Goal: Information Seeking & Learning: Understand process/instructions

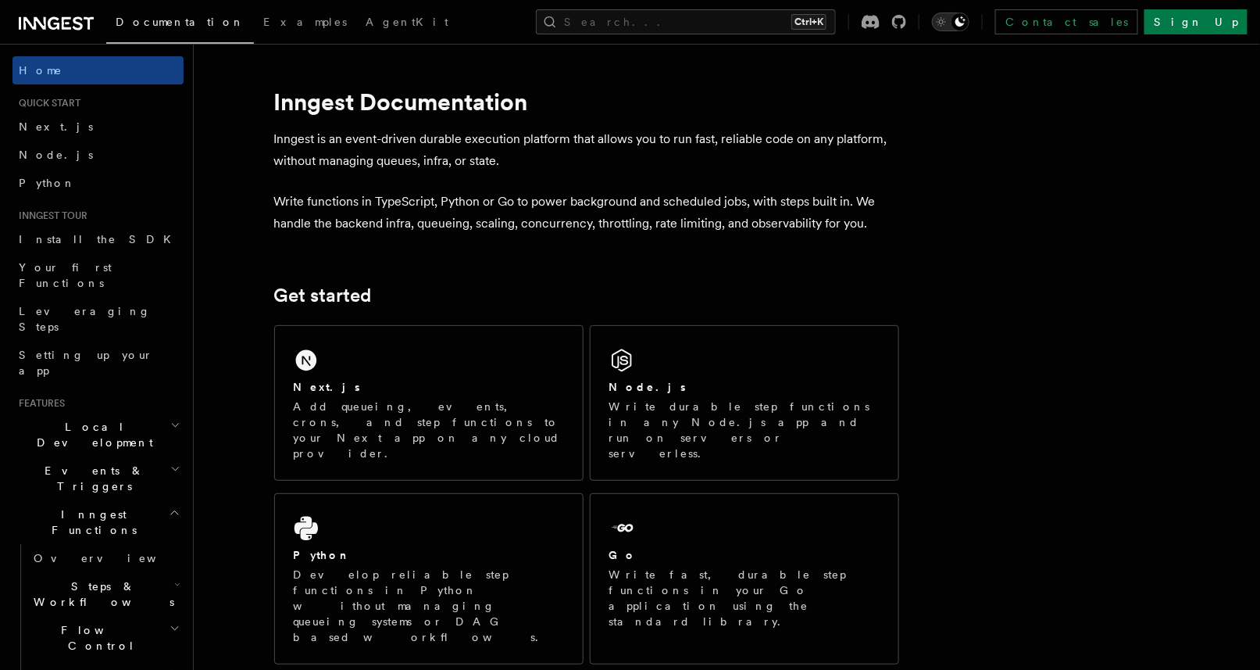
click at [966, 19] on icon "Toggle dark mode" at bounding box center [960, 22] width 13 height 13
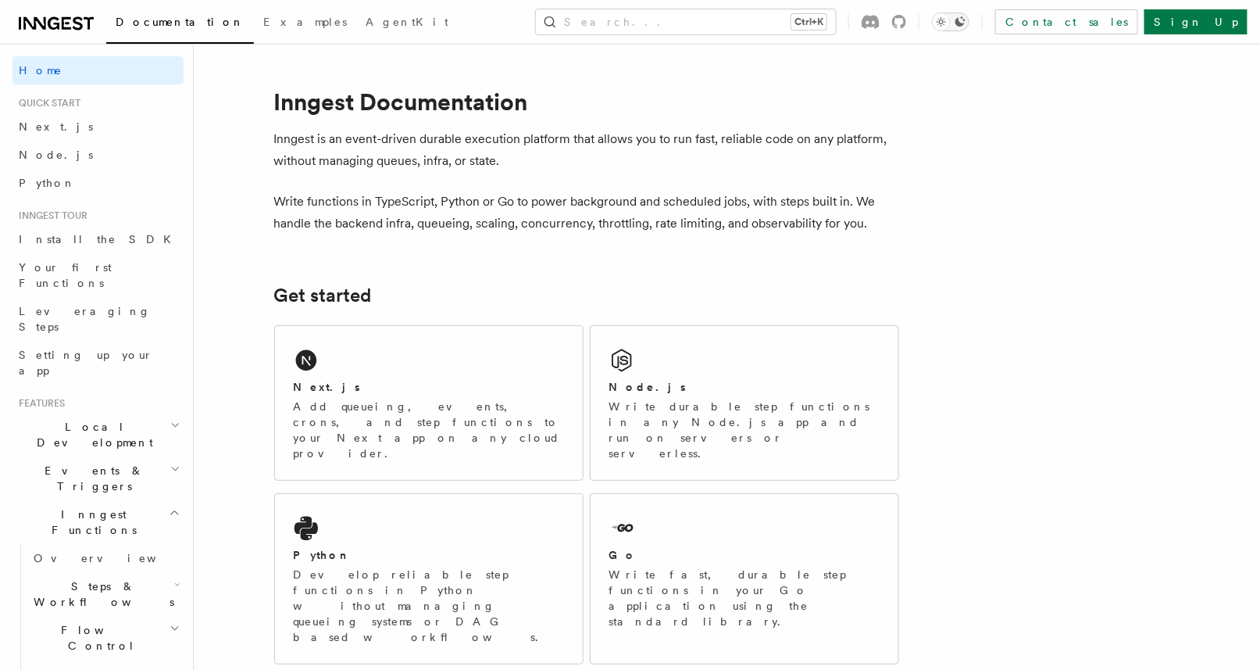
click at [966, 19] on icon "Toggle dark mode" at bounding box center [960, 22] width 13 height 13
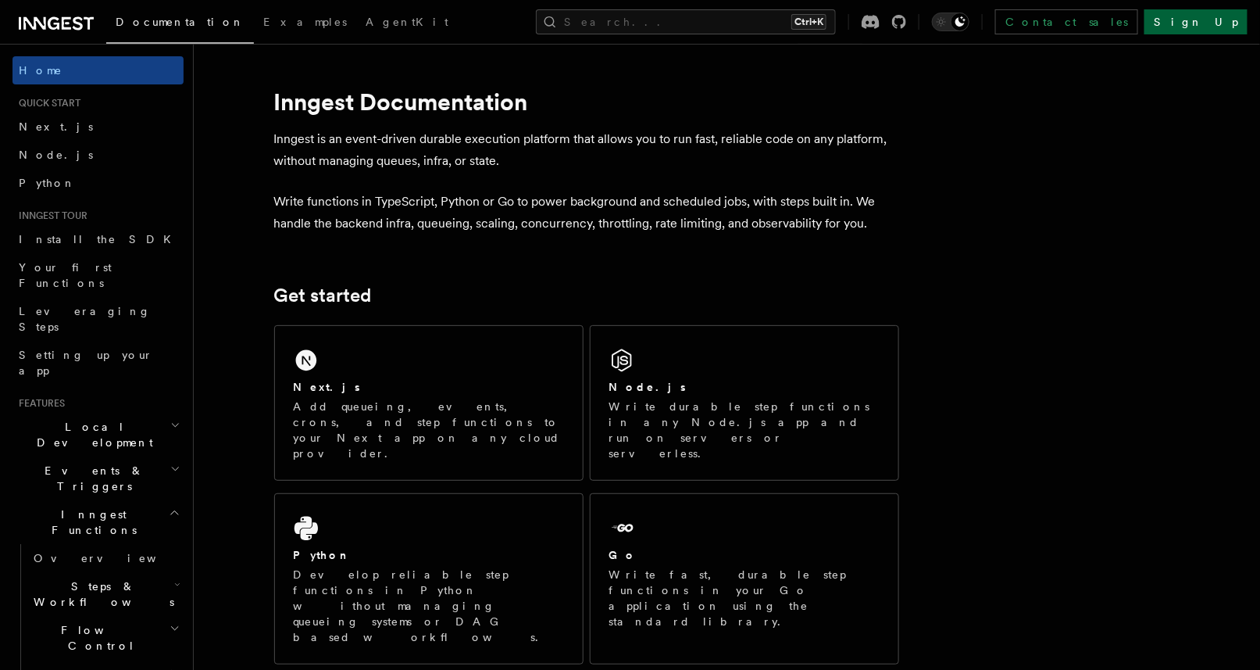
click at [1244, 22] on link "Sign Up" at bounding box center [1196, 21] width 103 height 25
click at [112, 126] on link "Next.js" at bounding box center [98, 127] width 171 height 28
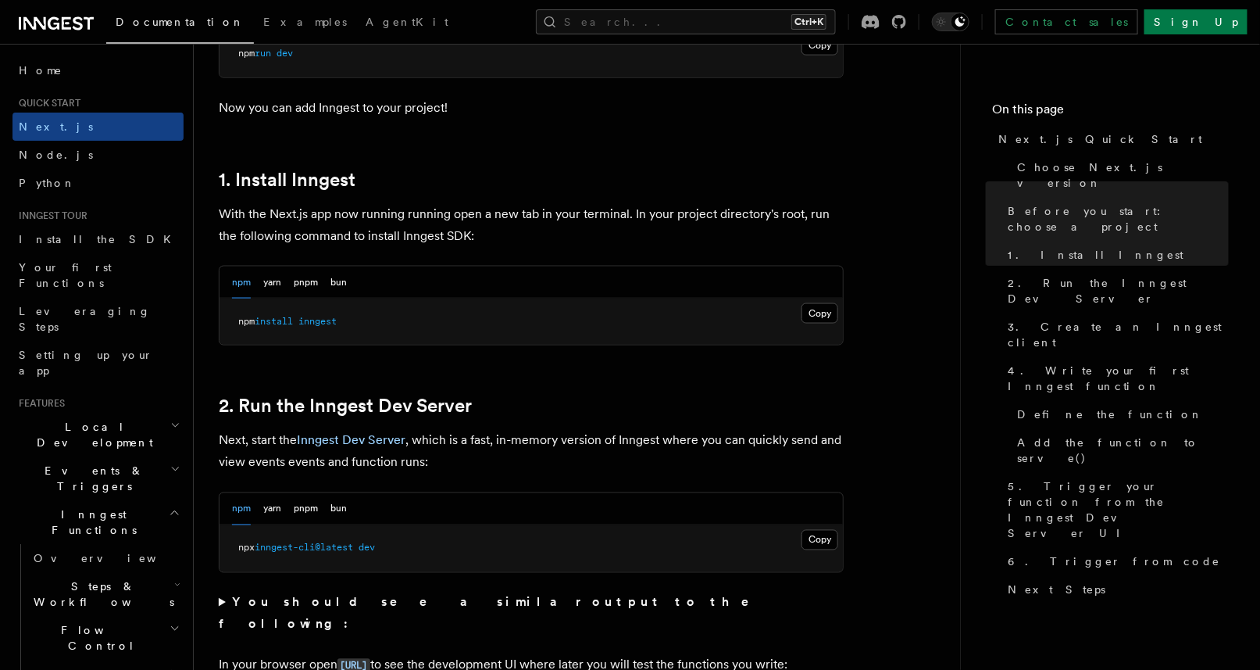
scroll to position [765, 0]
click at [817, 309] on button "Copy Copied" at bounding box center [820, 312] width 37 height 20
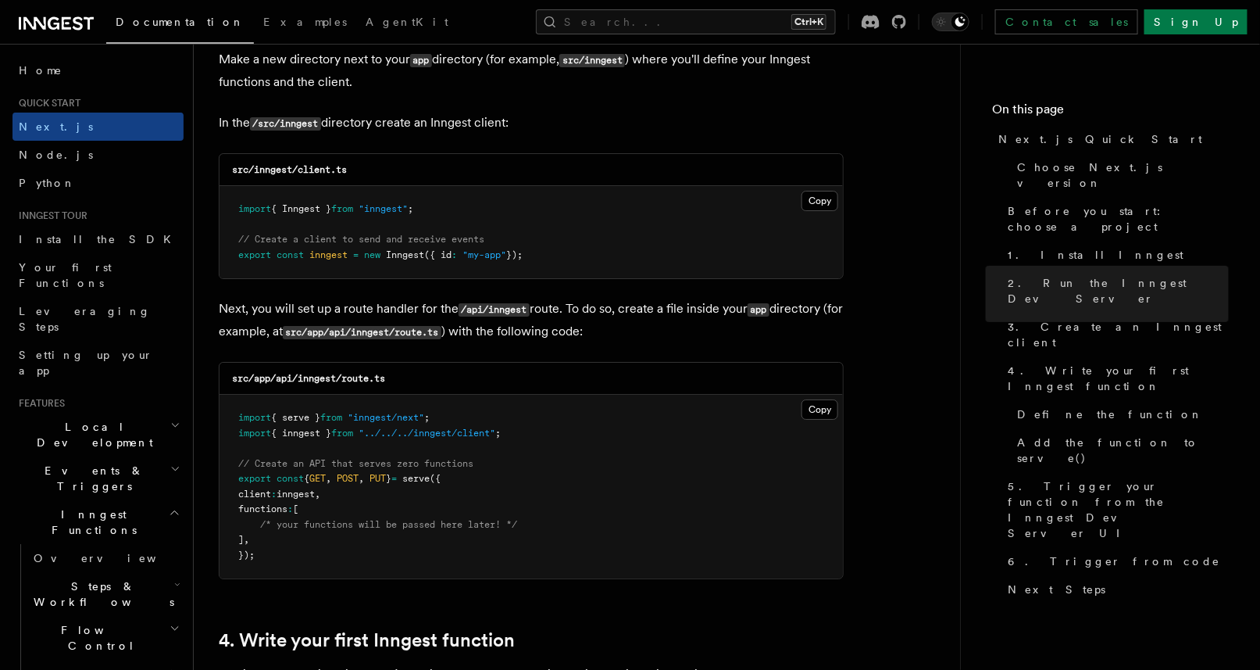
scroll to position [1961, 0]
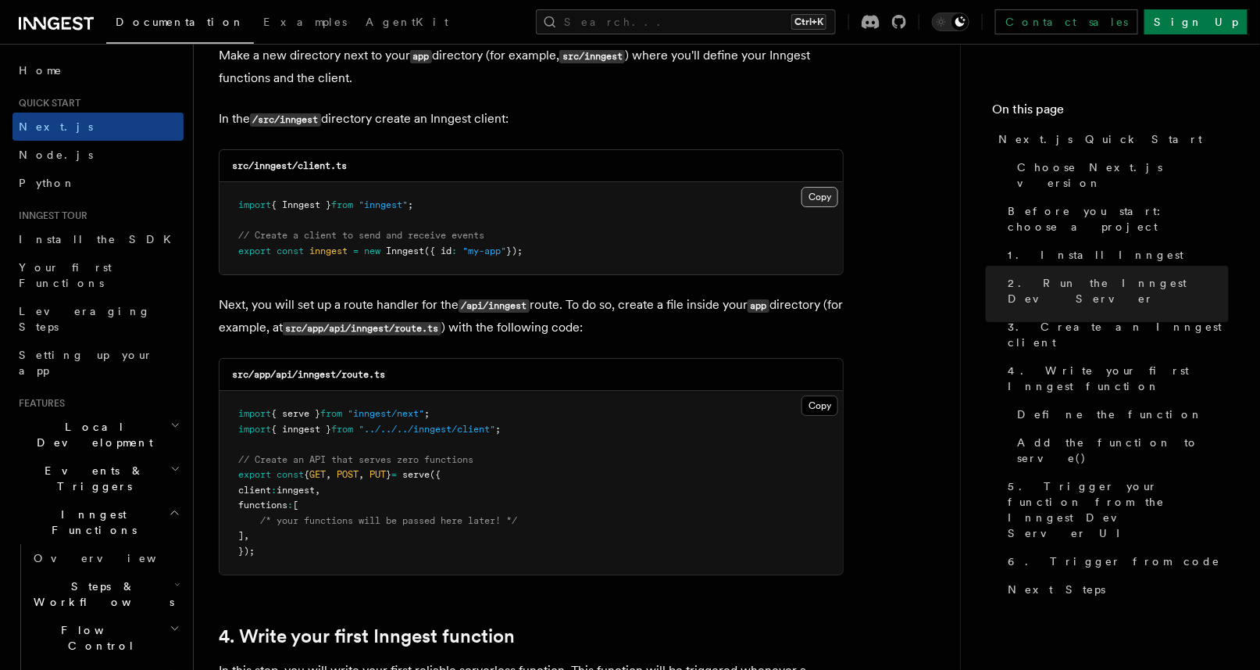
click at [812, 196] on button "Copy Copied" at bounding box center [820, 197] width 37 height 20
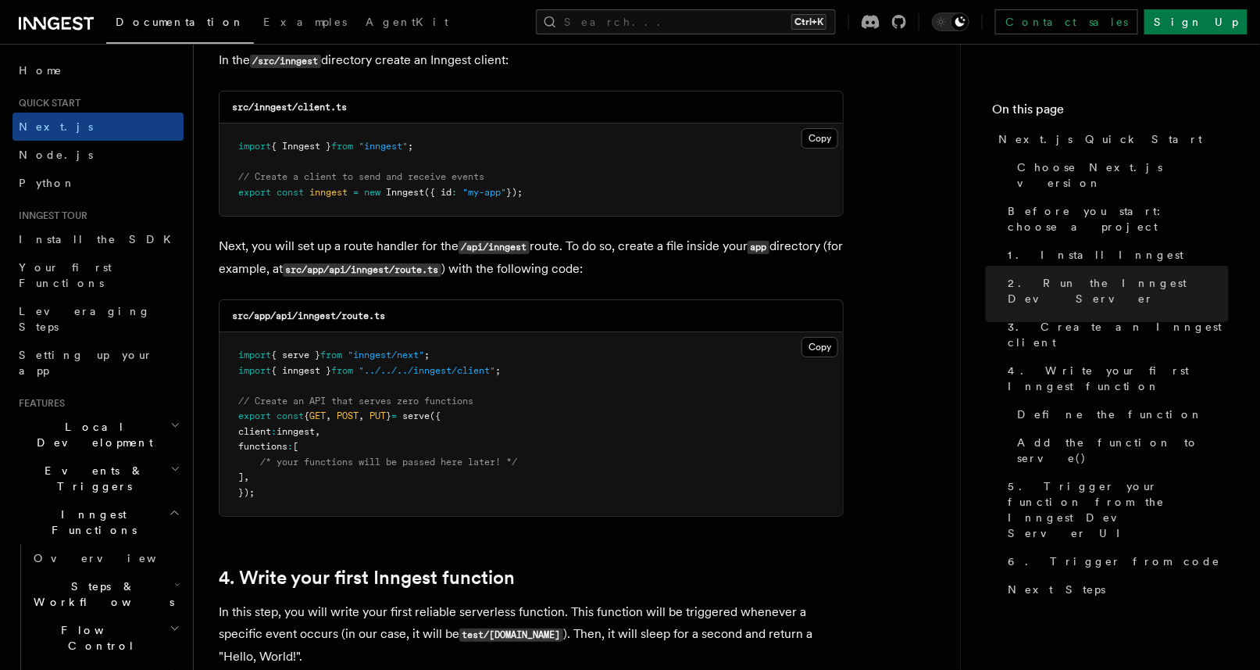
scroll to position [2023, 0]
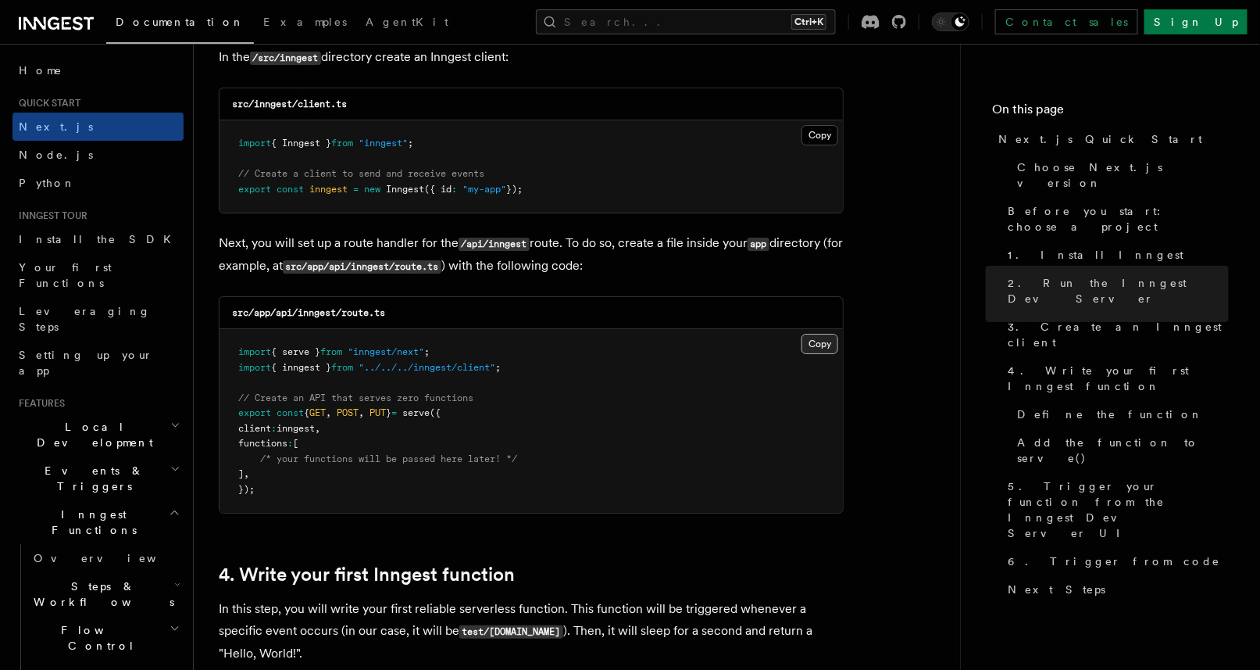
click at [816, 338] on button "Copy Copied" at bounding box center [820, 344] width 37 height 20
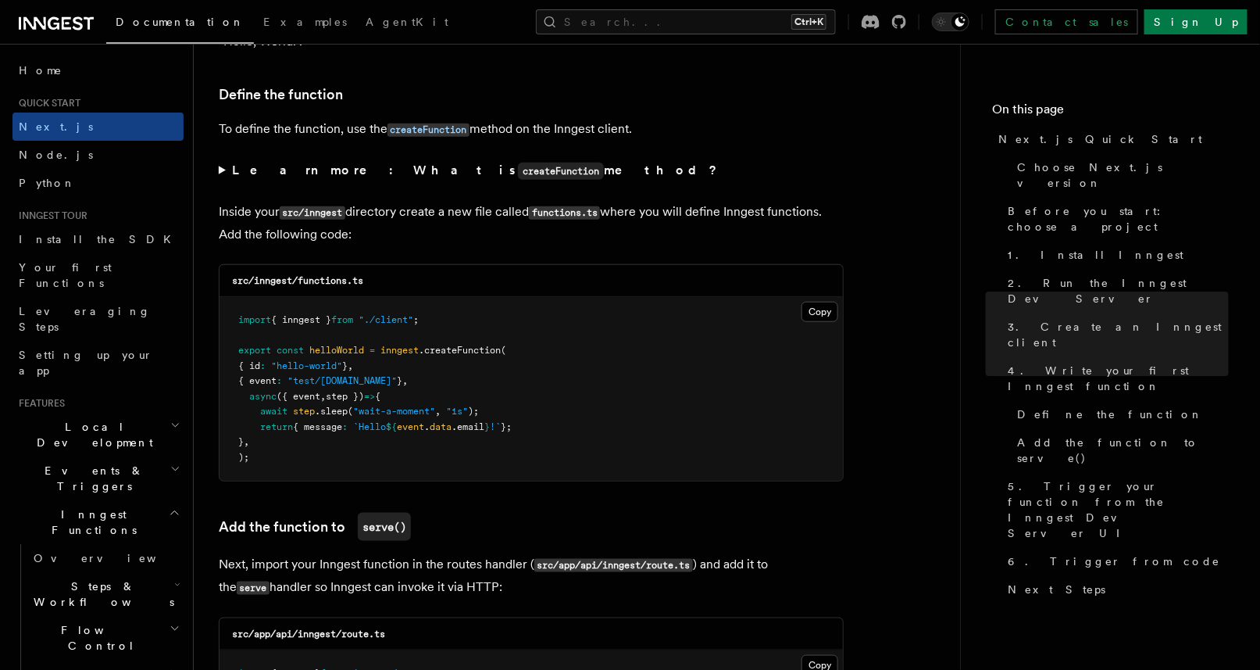
scroll to position [2636, 0]
